Goal: Task Accomplishment & Management: Manage account settings

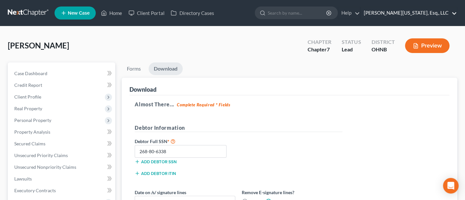
click at [423, 14] on link "[PERSON_NAME][US_STATE], Esq., LLC" at bounding box center [409, 13] width 96 height 12
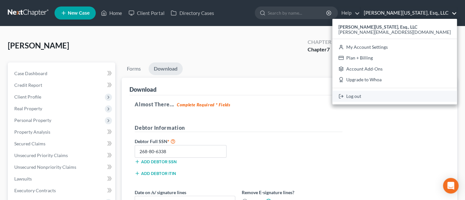
click at [415, 94] on link "Log out" at bounding box center [394, 96] width 125 height 11
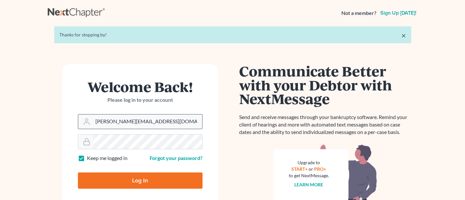
click at [150, 125] on input "[PERSON_NAME][EMAIL_ADDRESS][DOMAIN_NAME]" at bounding box center [147, 121] width 109 height 14
type input "[PERSON_NAME][EMAIL_ADDRESS][DOMAIN_NAME]"
click at [135, 183] on input "Log In" at bounding box center [140, 180] width 125 height 16
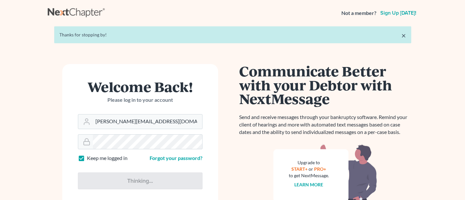
type input "Thinking..."
